Goal: Task Accomplishment & Management: Manage account settings

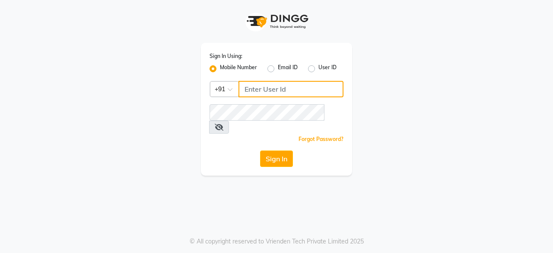
click at [311, 87] on input "Username" at bounding box center [290, 89] width 105 height 16
type input "8585856832"
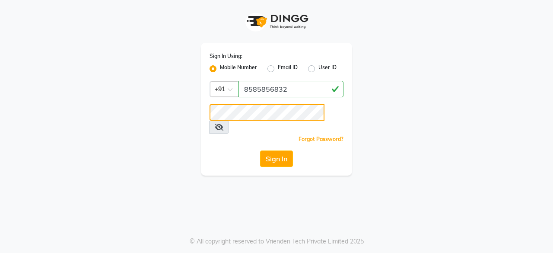
click at [260, 150] on button "Sign In" at bounding box center [276, 158] width 33 height 16
